Goal: Find specific page/section: Find specific page/section

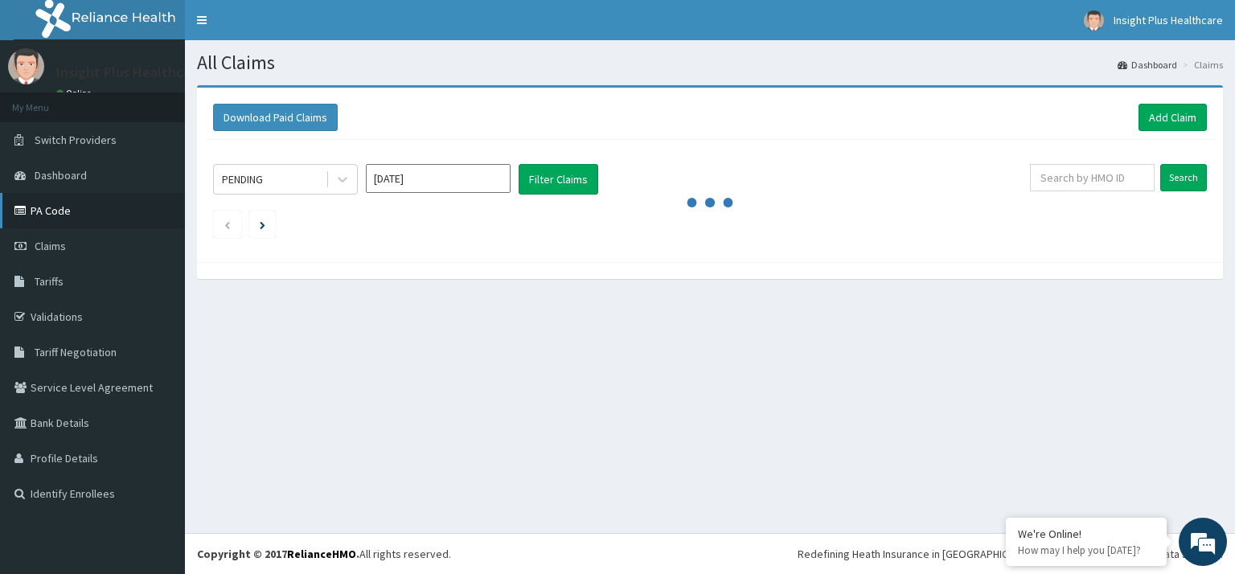
click at [48, 210] on link "PA Code" at bounding box center [92, 210] width 185 height 35
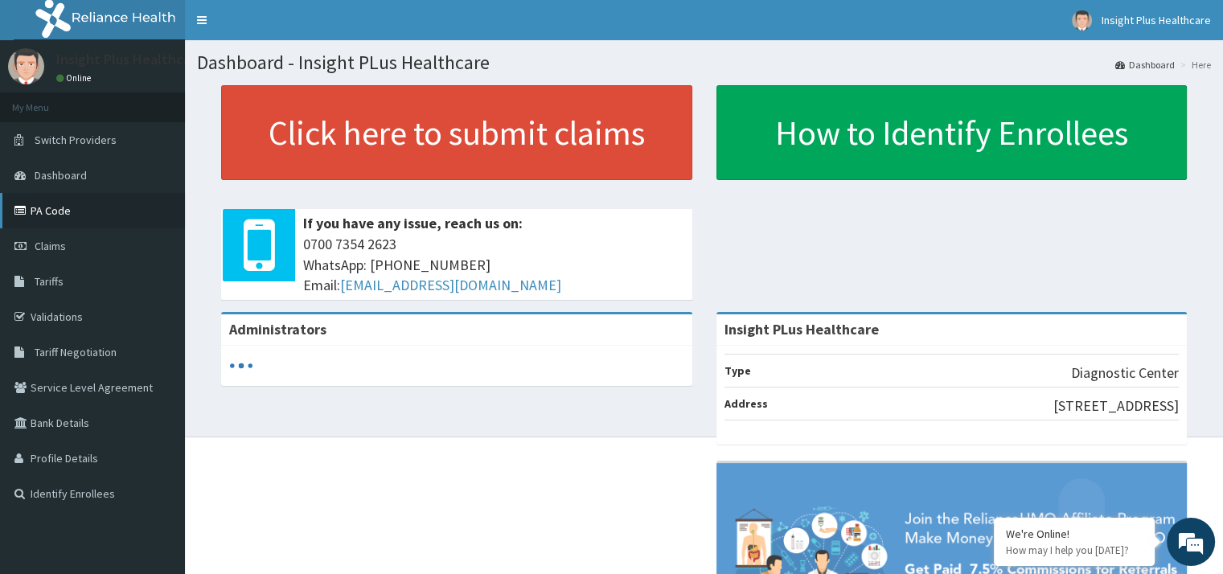
click at [81, 210] on link "PA Code" at bounding box center [92, 210] width 185 height 35
